Goal: Task Accomplishment & Management: Use online tool/utility

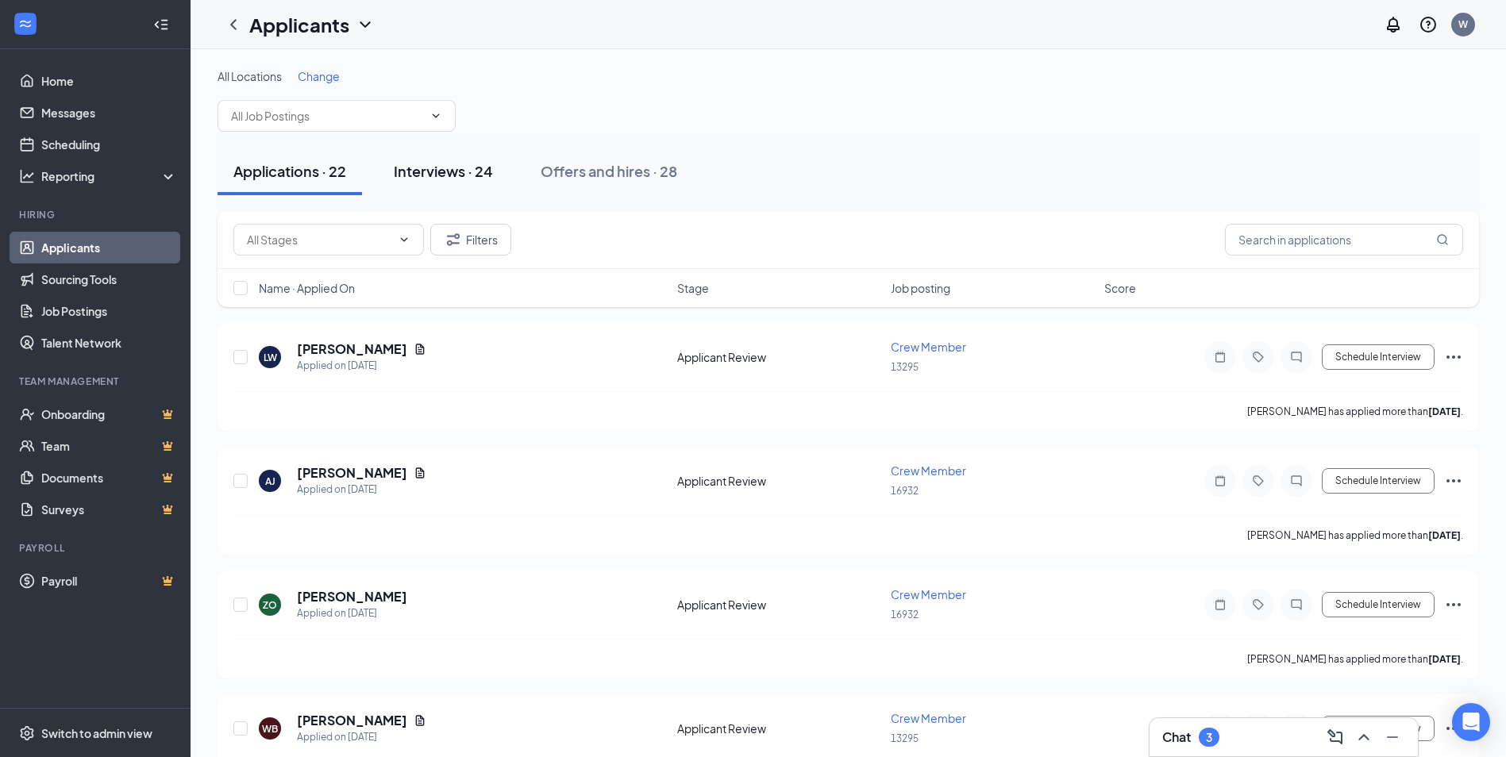
click at [463, 170] on div "Interviews · 24" at bounding box center [443, 171] width 99 height 20
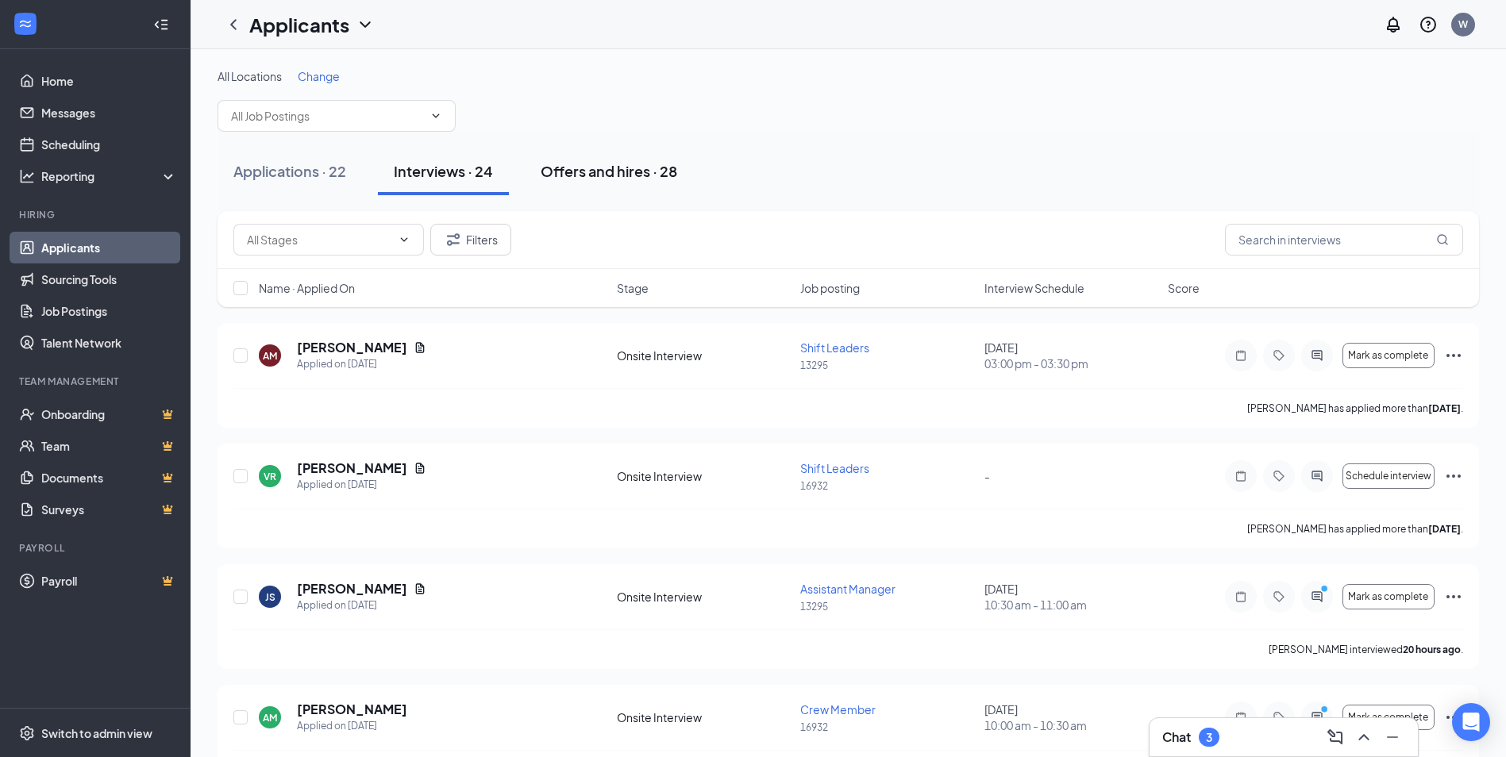
click at [577, 171] on div "Offers and hires · 28" at bounding box center [608, 171] width 137 height 20
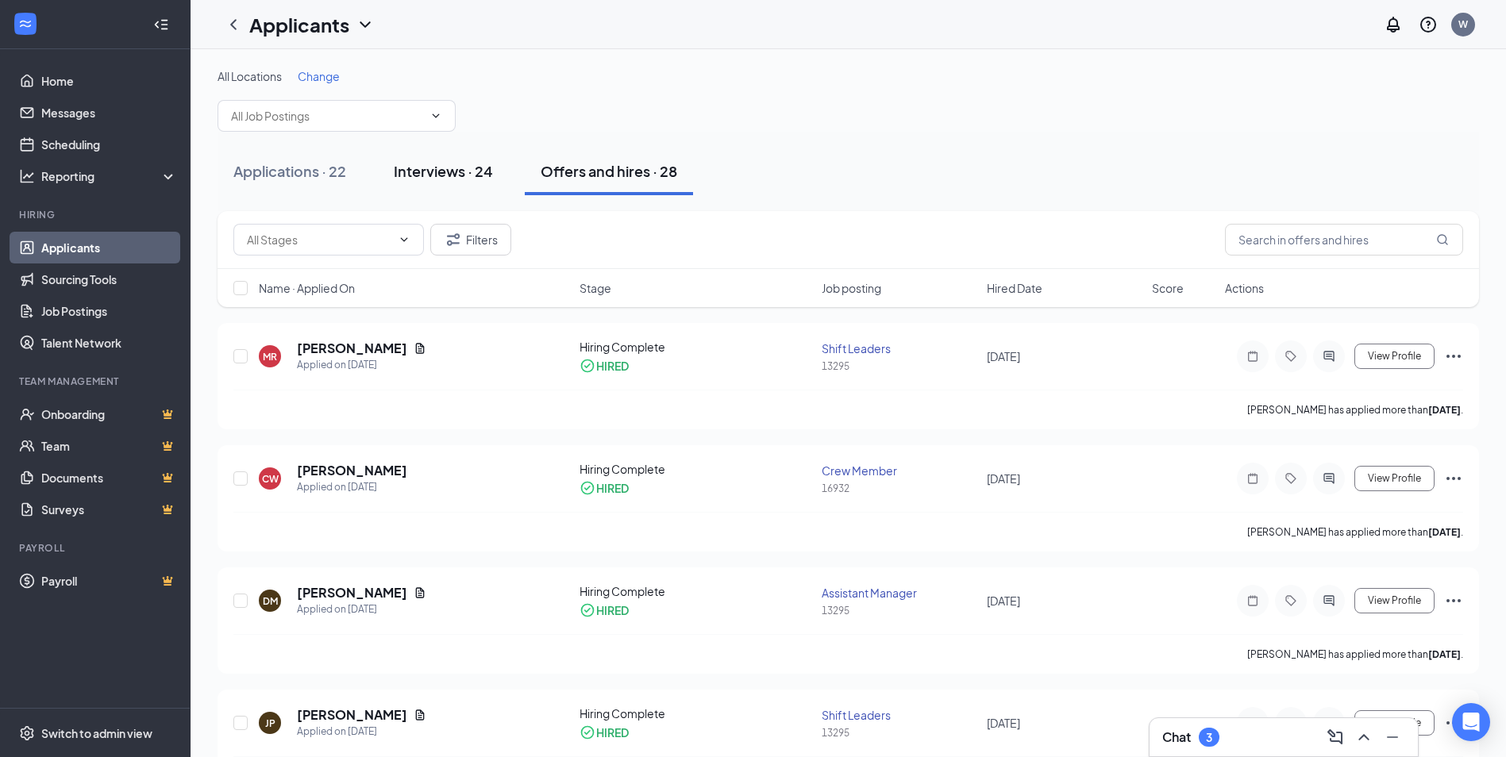
click at [452, 163] on div "Interviews · 24" at bounding box center [443, 171] width 99 height 20
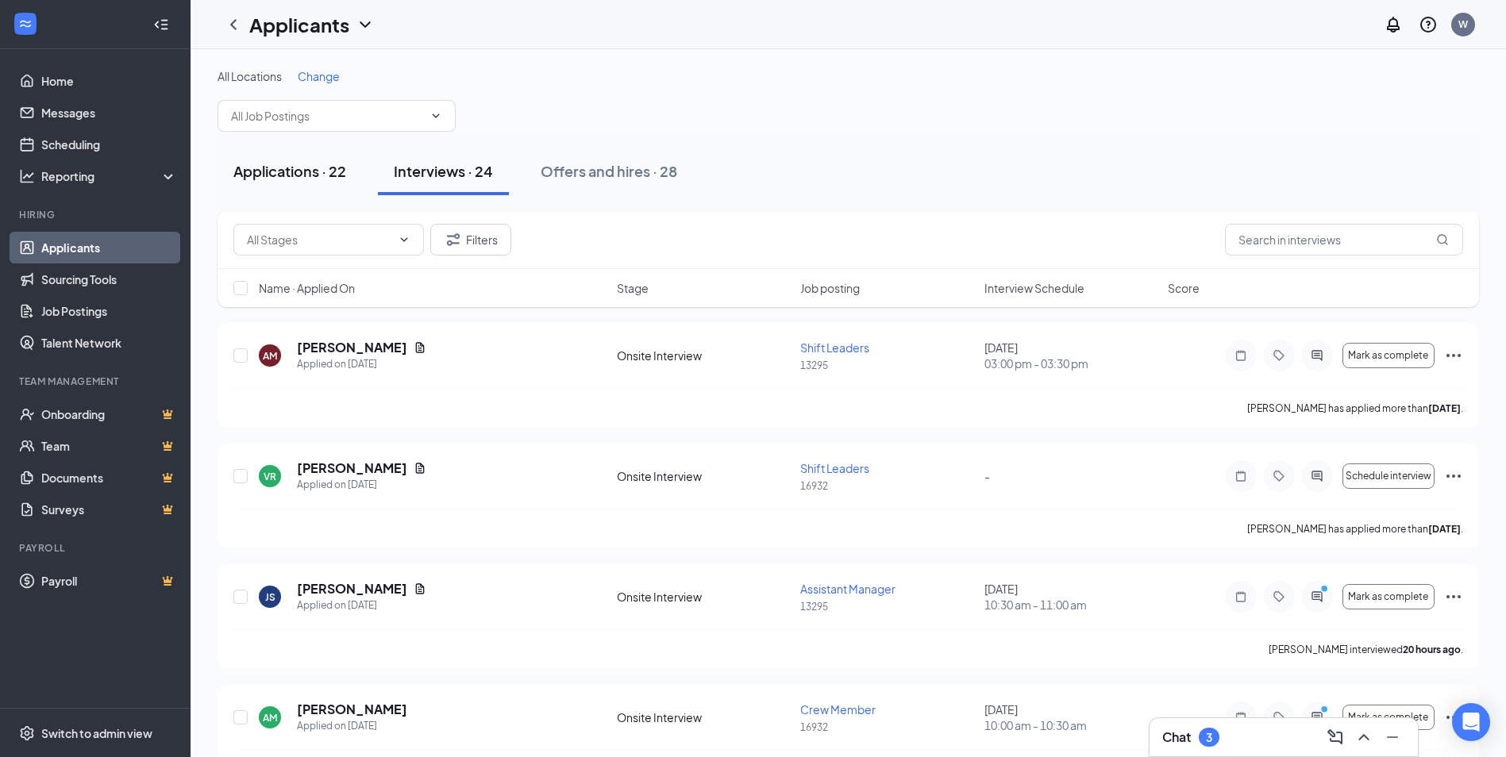
click at [325, 158] on button "Applications · 22" at bounding box center [289, 172] width 144 height 48
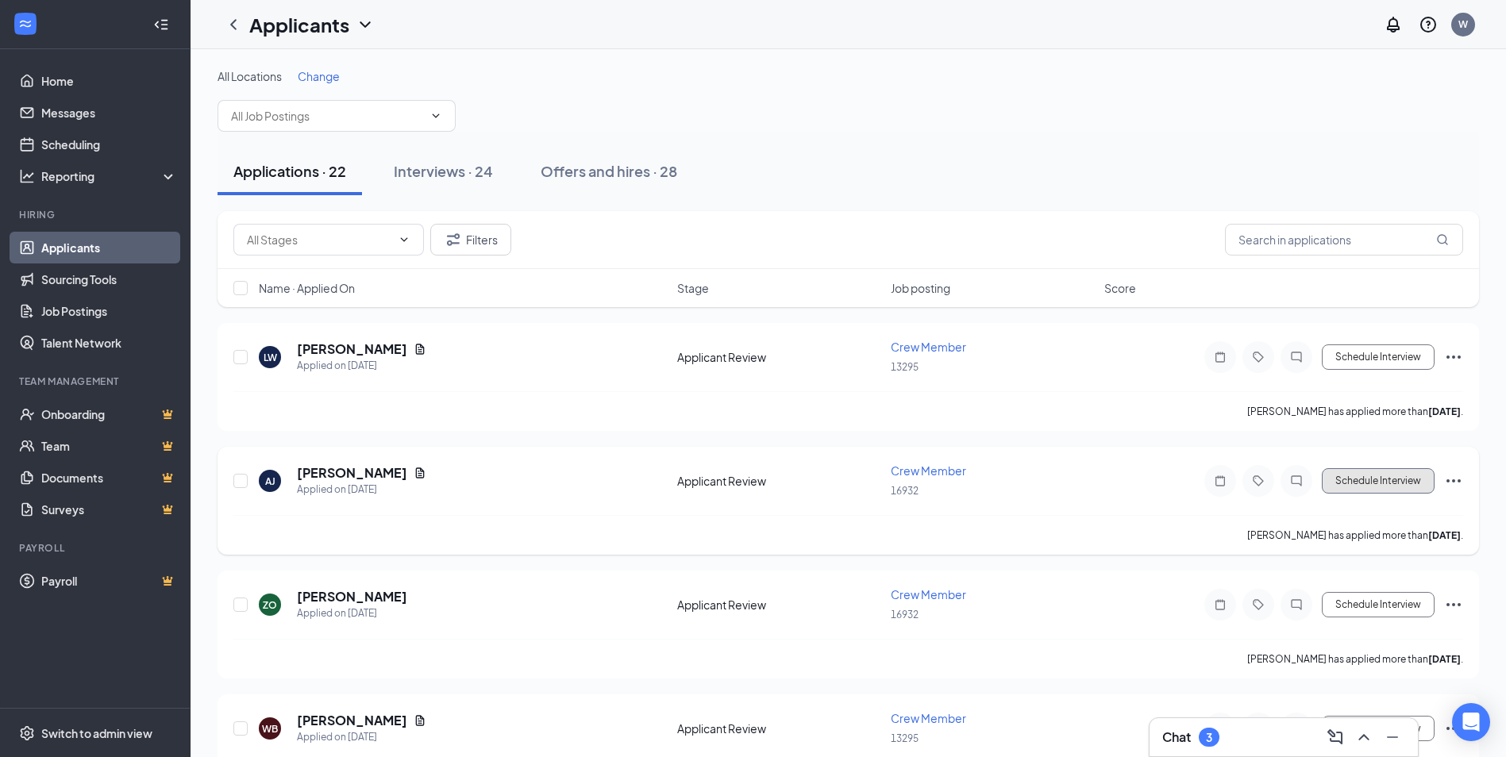
click at [1362, 472] on button "Schedule Interview" at bounding box center [1377, 480] width 113 height 25
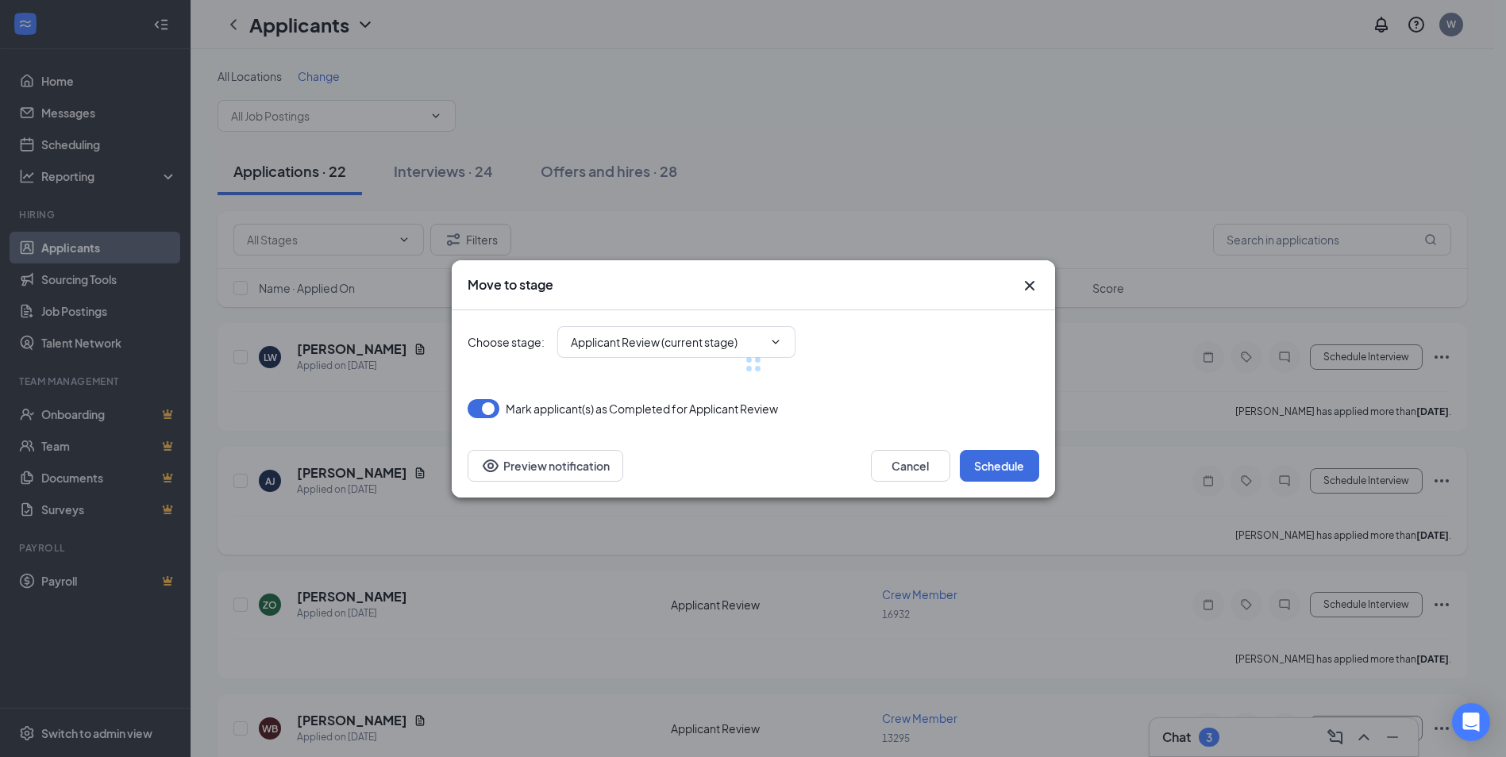
type input "Onsite Interview (next stage)"
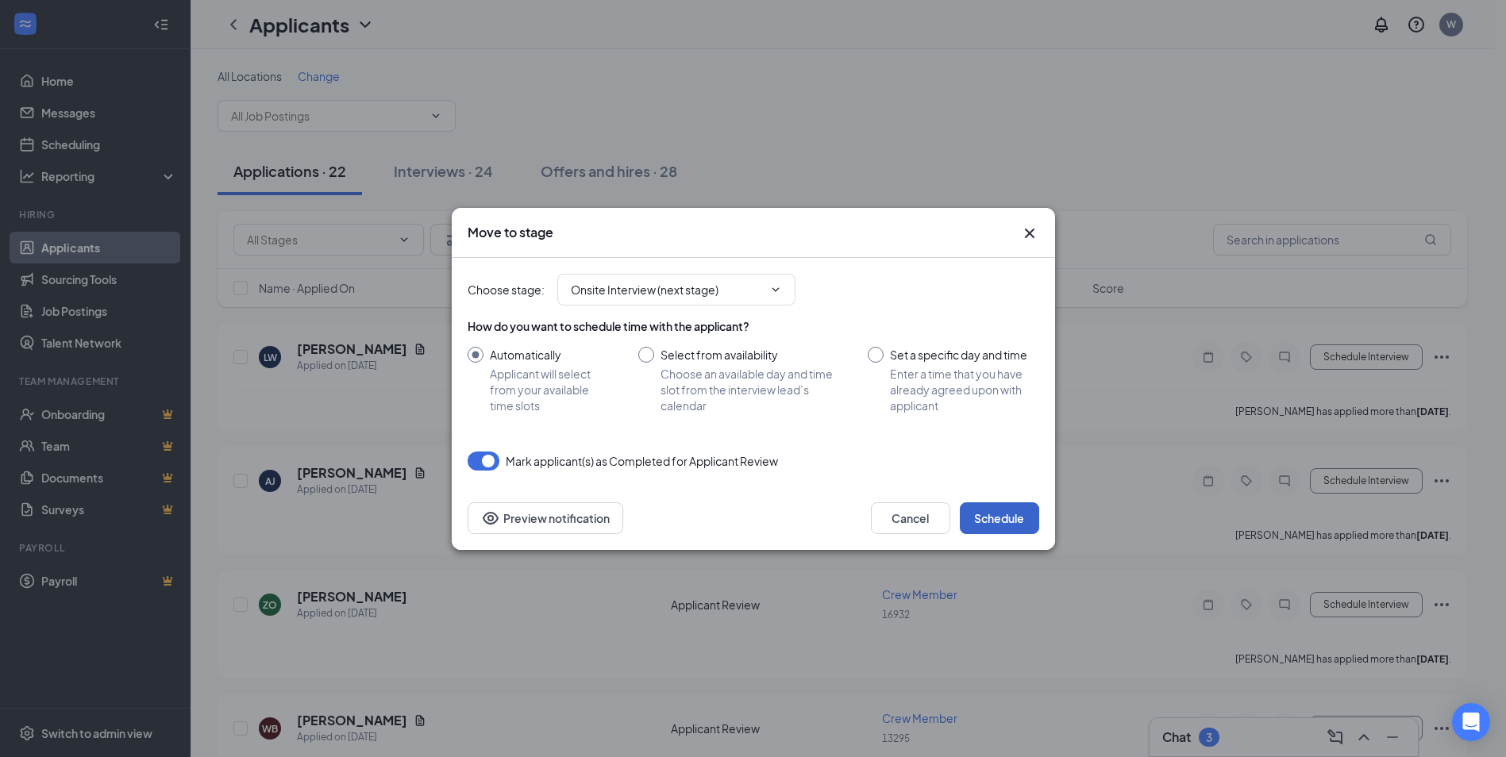
click at [1008, 507] on button "Schedule" at bounding box center [999, 518] width 79 height 32
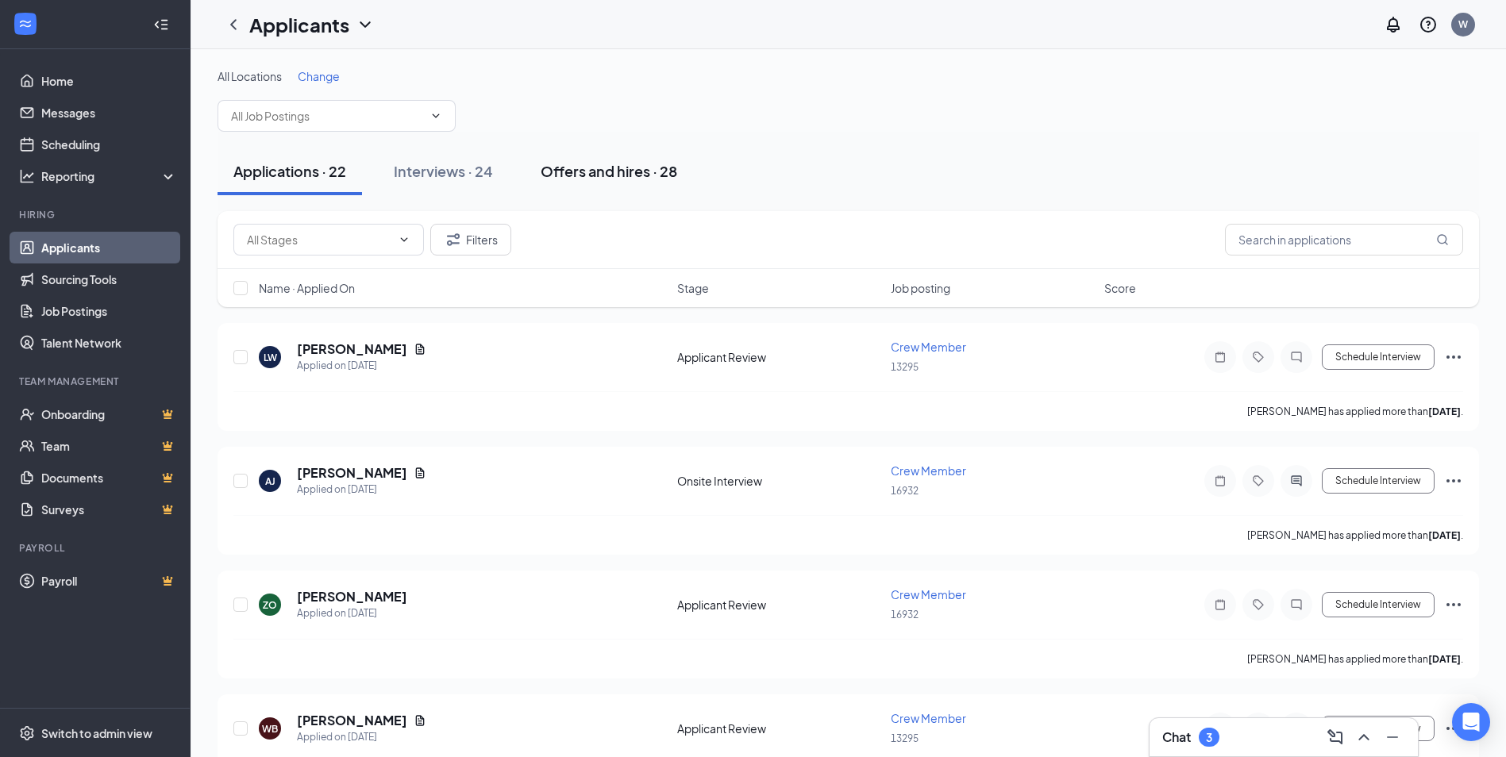
click at [583, 160] on button "Offers and hires · 28" at bounding box center [609, 172] width 168 height 48
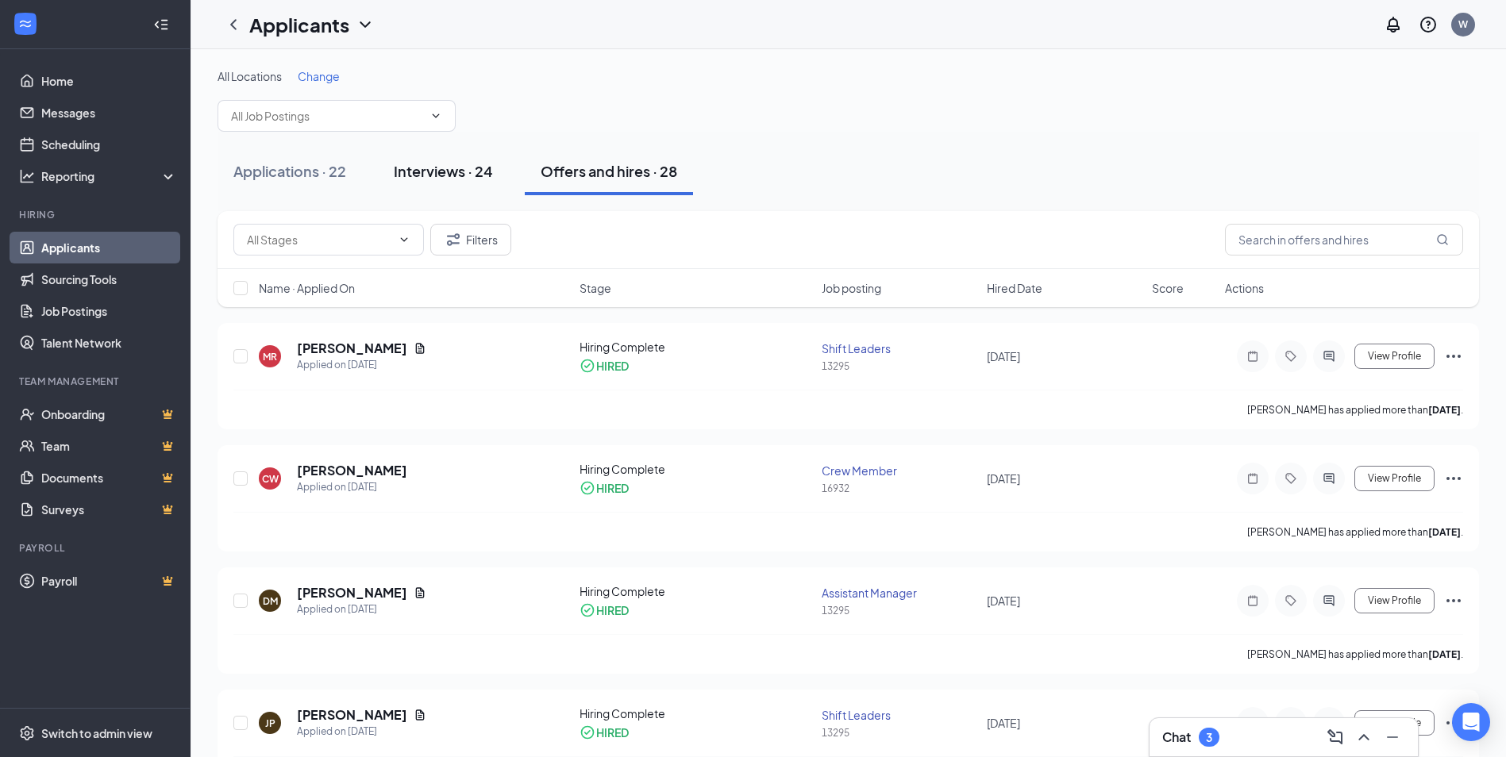
click at [478, 175] on div "Interviews · 24" at bounding box center [443, 171] width 99 height 20
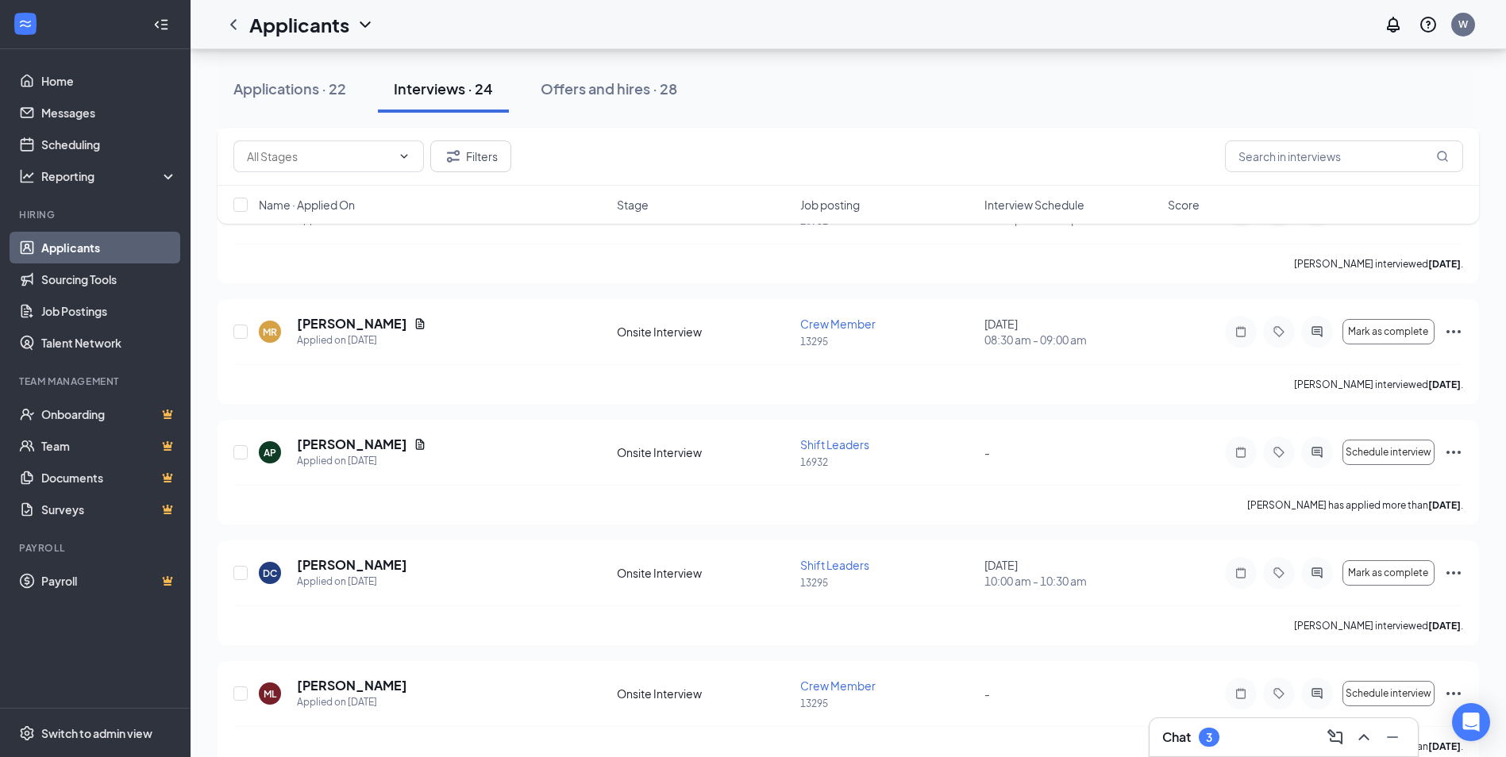
scroll to position [1111, 0]
click at [273, 86] on div "Applications · 22" at bounding box center [289, 89] width 113 height 20
